Goal: Information Seeking & Learning: Learn about a topic

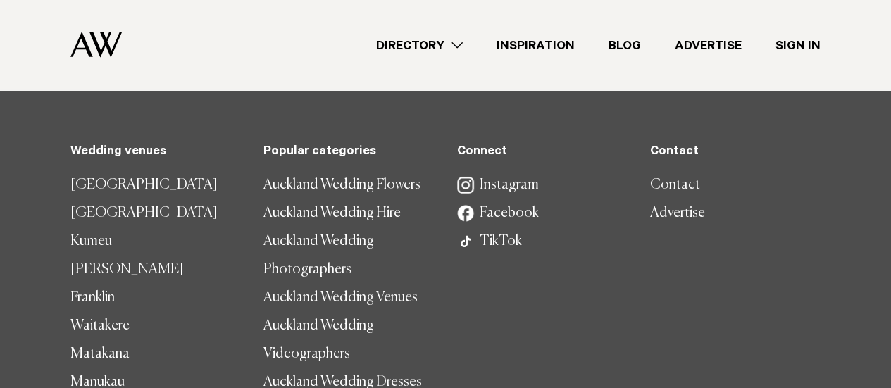
scroll to position [4861, 0]
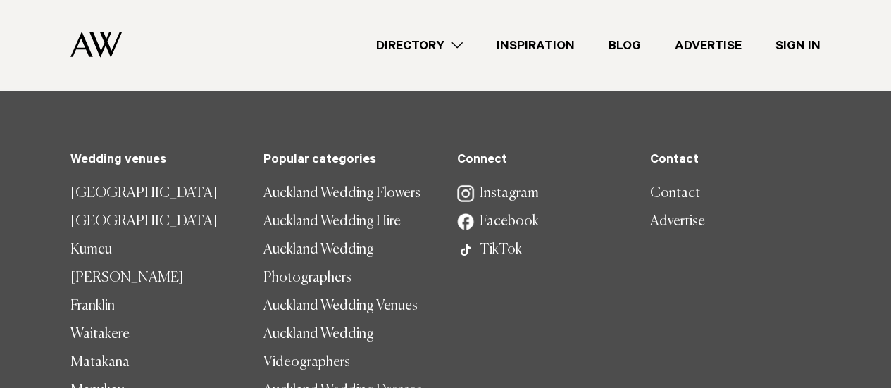
click at [410, 42] on link "Directory" at bounding box center [419, 45] width 120 height 19
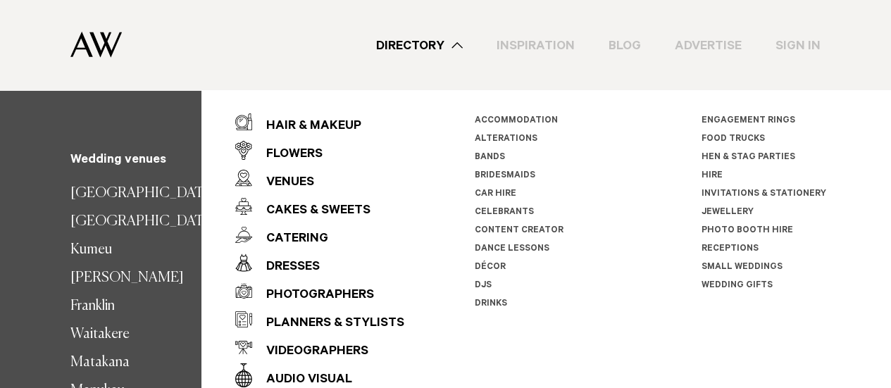
scroll to position [46, 0]
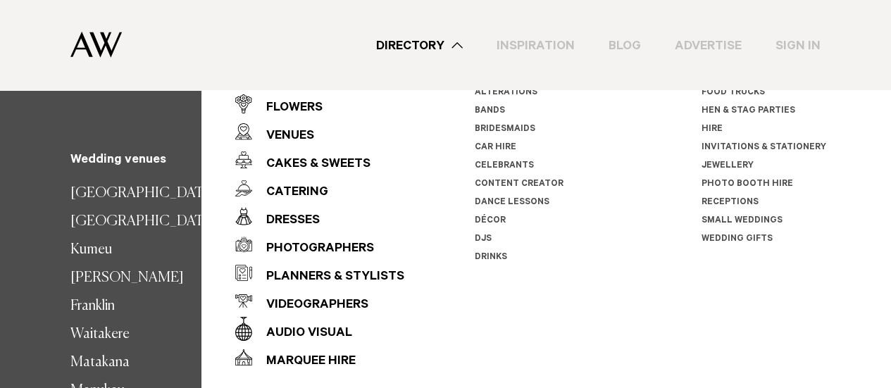
click at [345, 236] on div "Photographers" at bounding box center [313, 249] width 122 height 28
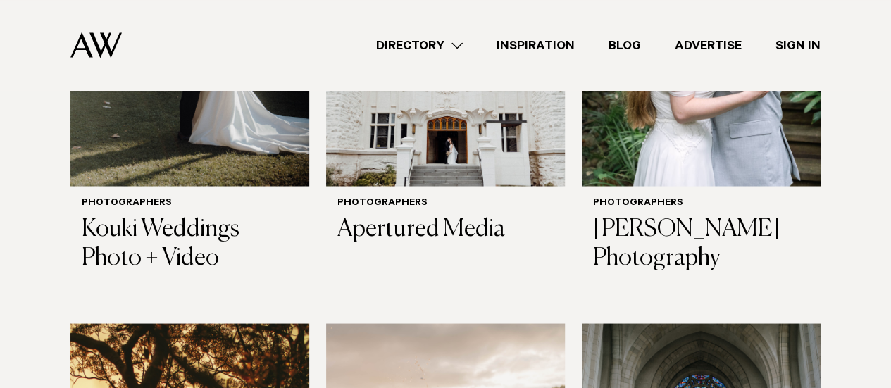
scroll to position [1198, 0]
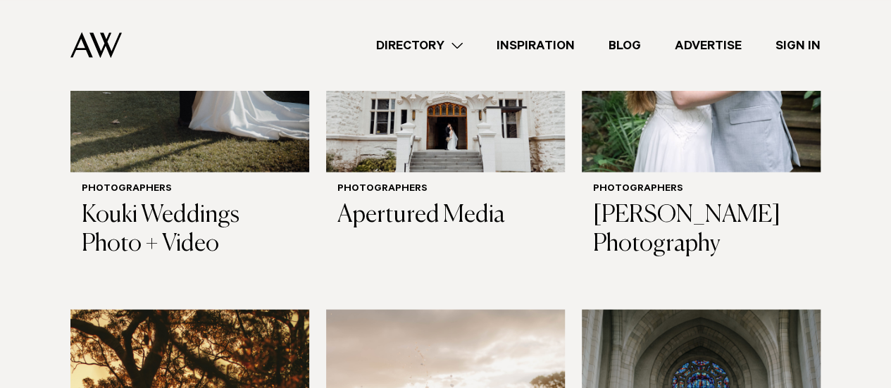
click at [165, 201] on h3 "Kouki Weddings Photo + Video" at bounding box center [190, 230] width 216 height 58
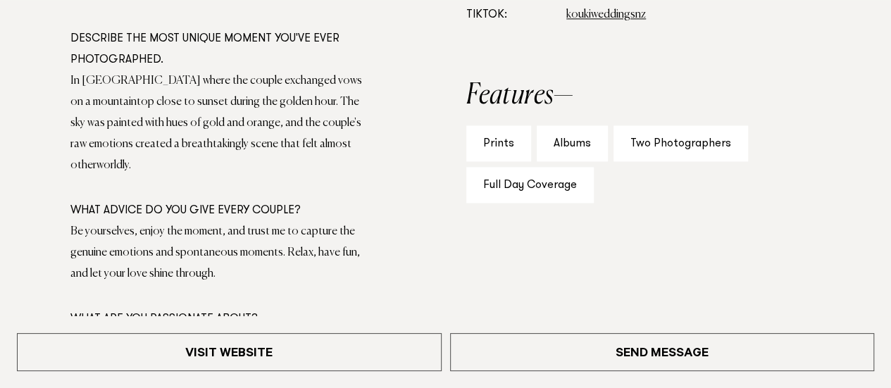
scroll to position [979, 0]
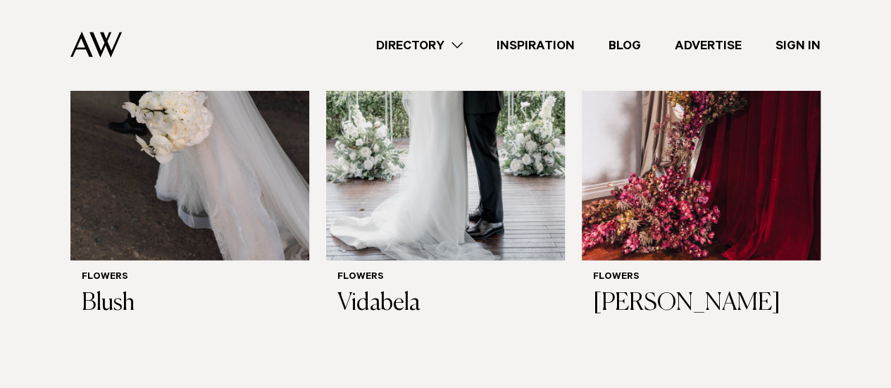
scroll to position [2043, 0]
